Goal: Check status: Check status

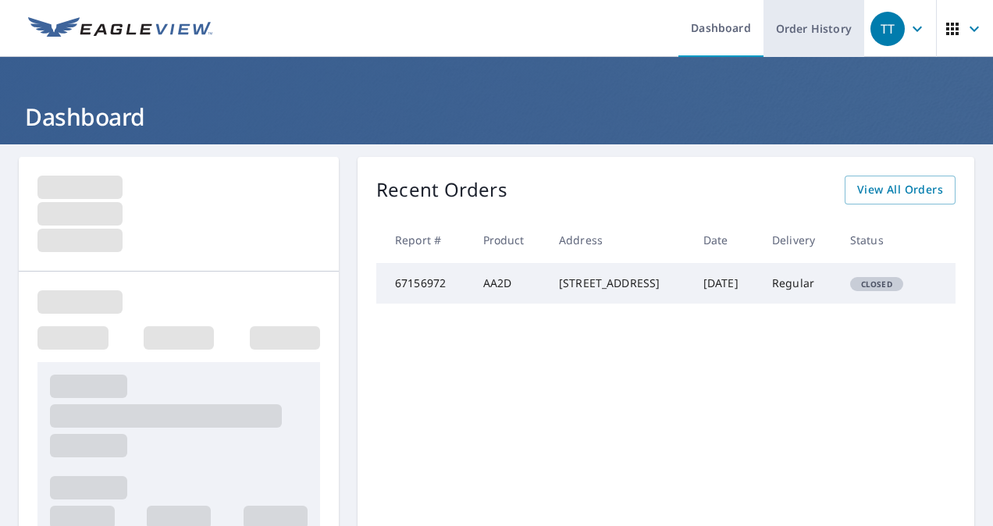
click at [803, 26] on link "Order History" at bounding box center [813, 28] width 101 height 57
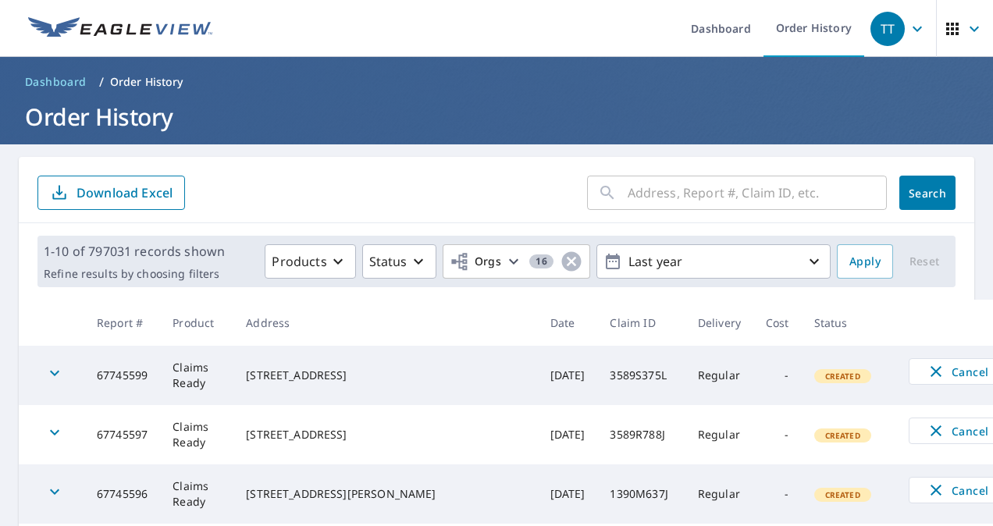
click at [836, 128] on h1 "Order History" at bounding box center [497, 117] width 956 height 32
click at [723, 194] on input "text" at bounding box center [757, 193] width 259 height 44
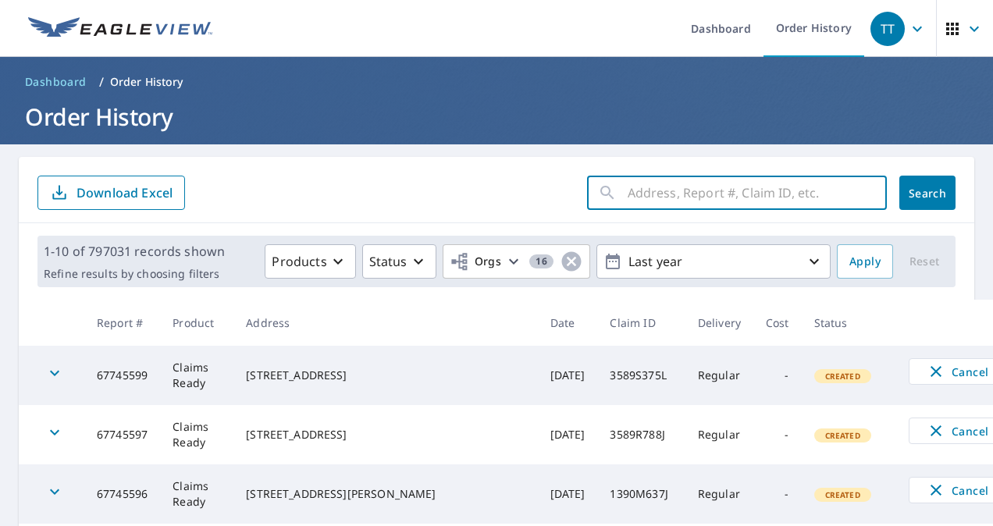
paste input "13-90S5-86S"
type input "13-90S5-86S"
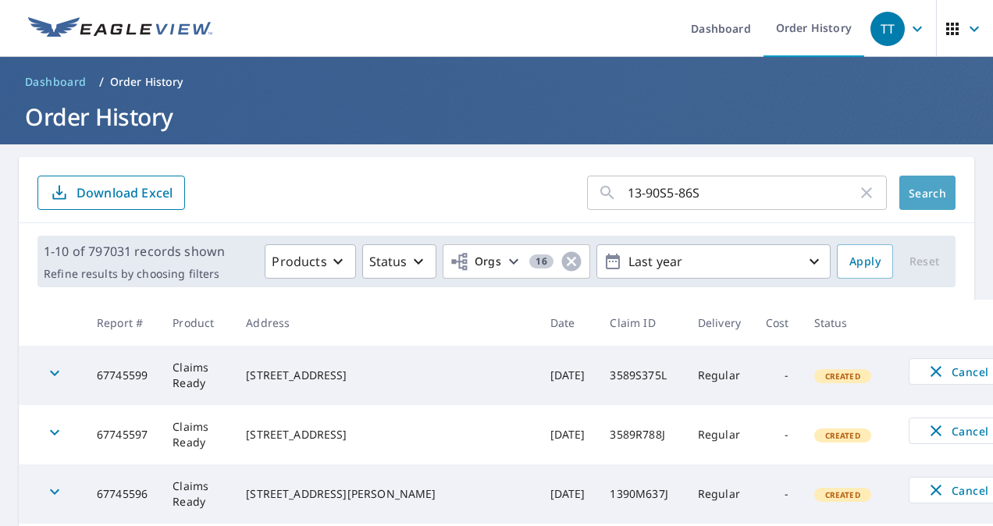
click at [924, 193] on span "Search" at bounding box center [927, 193] width 31 height 15
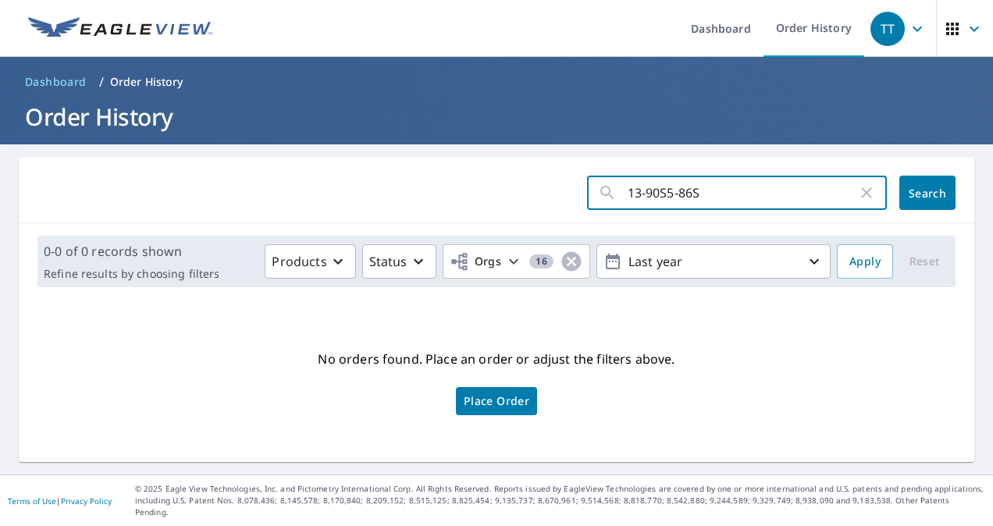
drag, startPoint x: 666, startPoint y: 191, endPoint x: 682, endPoint y: 186, distance: 17.3
click at [665, 191] on input "13-90S5-86S" at bounding box center [743, 193] width 230 height 44
type input "1390S586S"
click at [912, 190] on span "Search" at bounding box center [927, 193] width 31 height 15
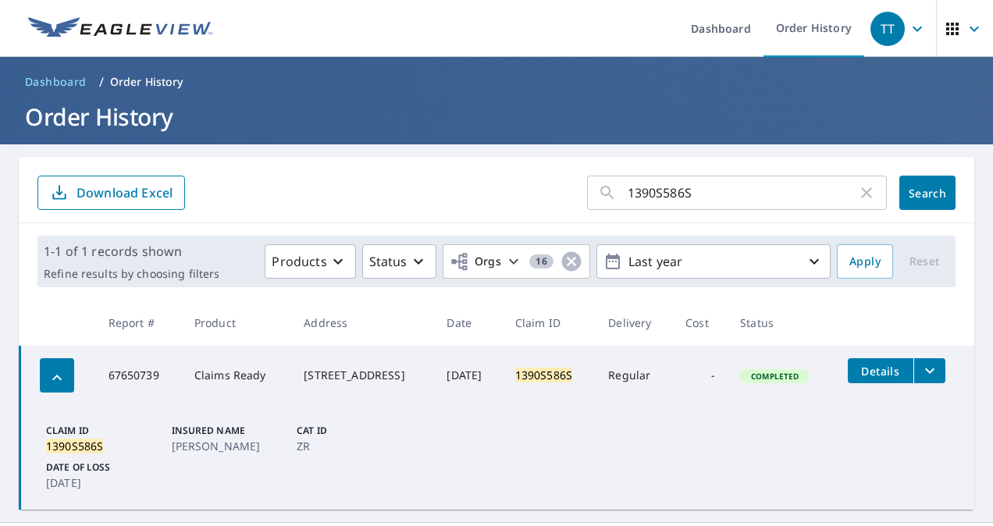
click at [834, 112] on h1 "Order History" at bounding box center [497, 117] width 956 height 32
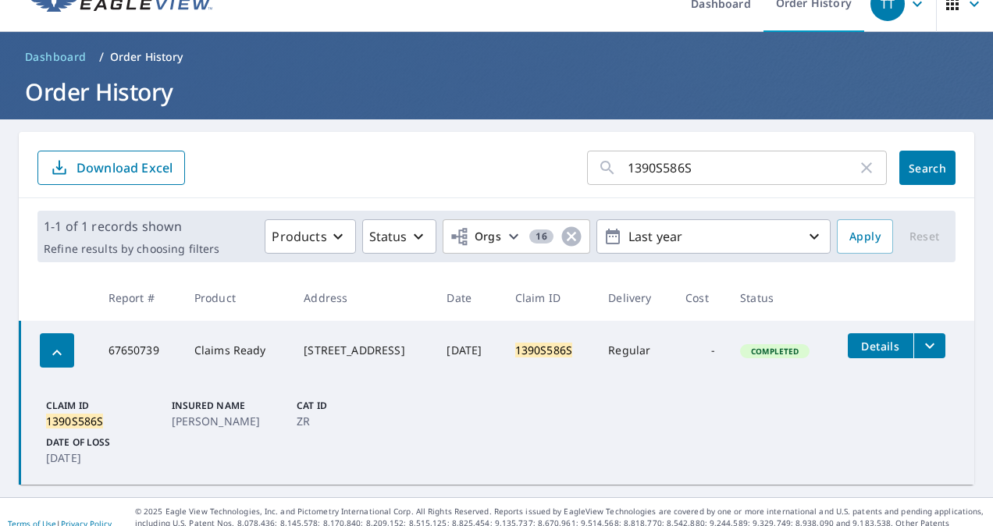
scroll to position [35, 0]
